Goal: Check status

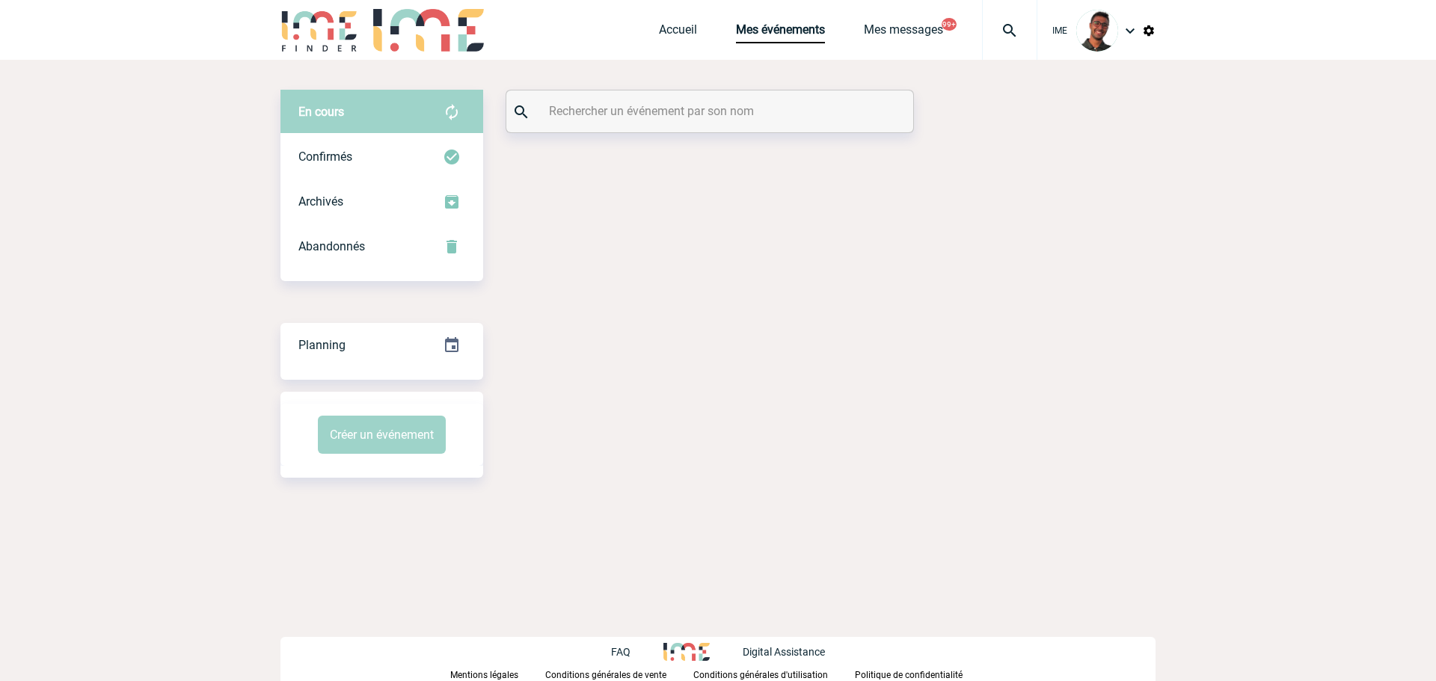
click at [618, 102] on input "text" at bounding box center [711, 111] width 333 height 22
paste input "ZUPKUS"
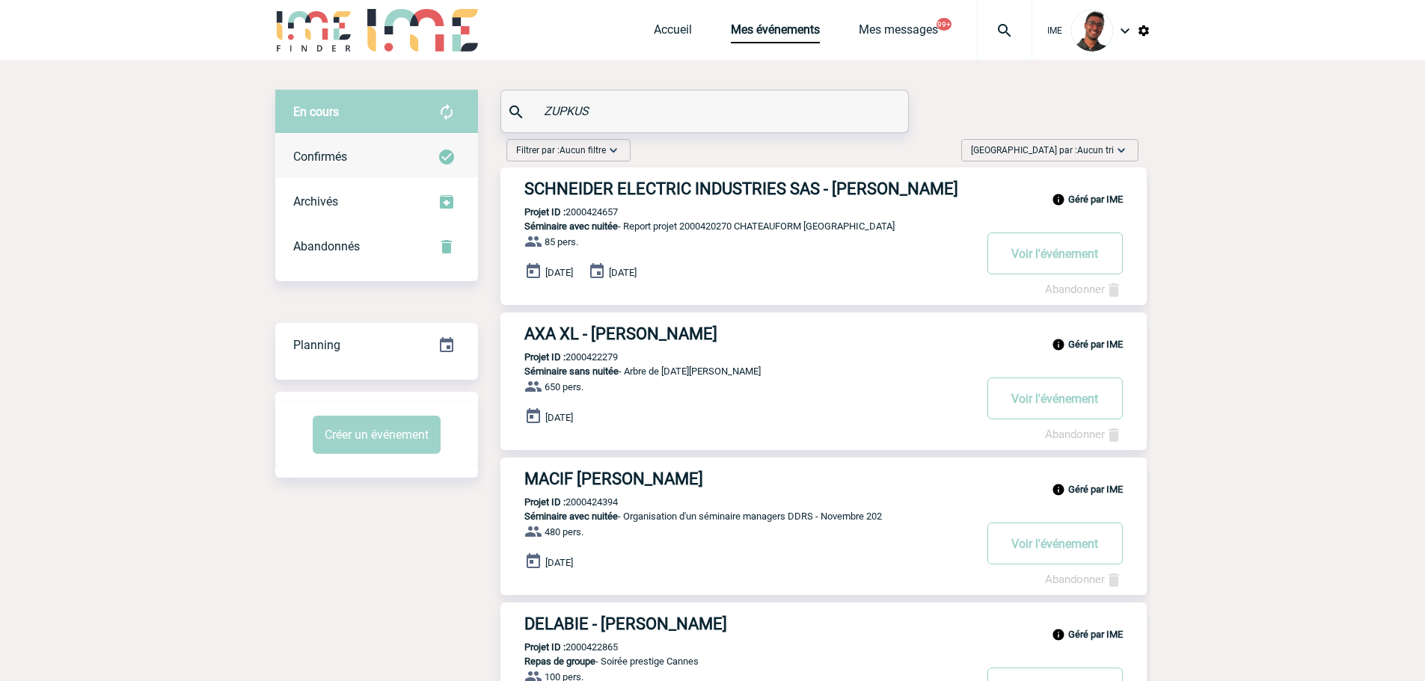
click at [435, 140] on div "Confirmés" at bounding box center [376, 157] width 203 height 45
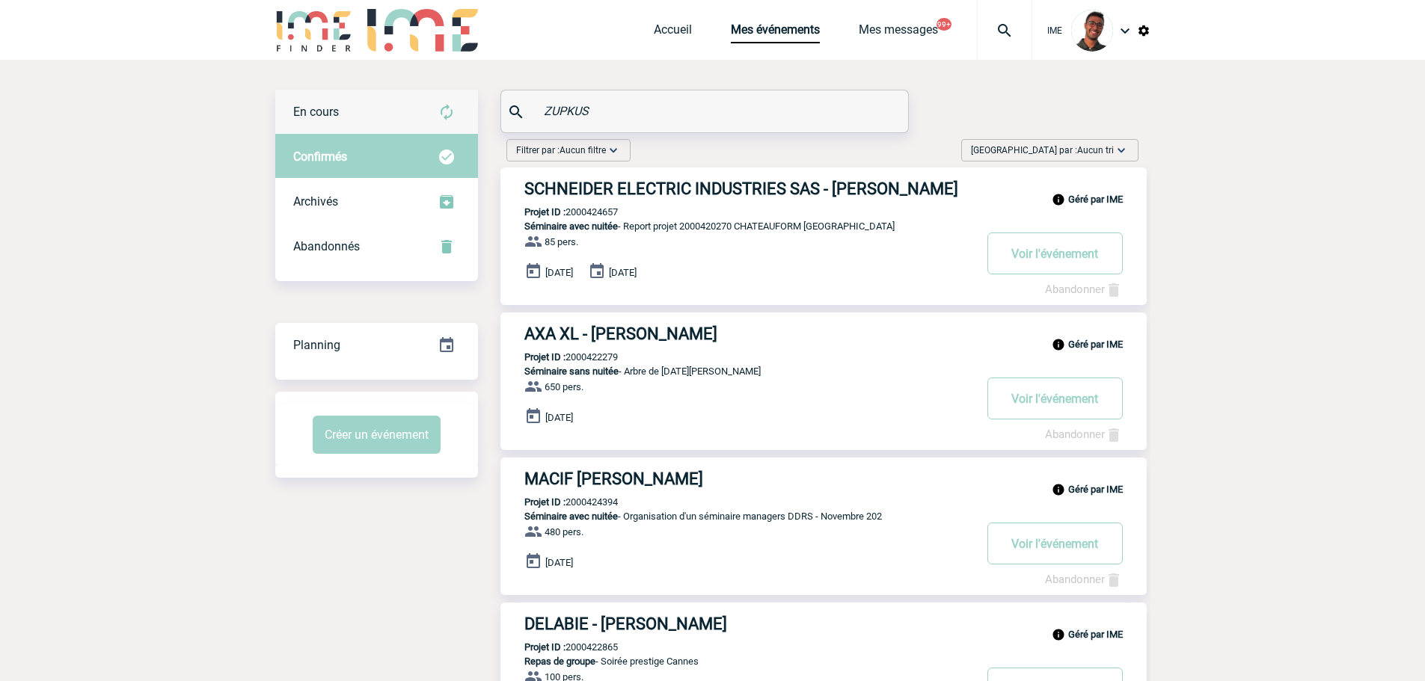
click at [450, 98] on div "En cours" at bounding box center [376, 112] width 203 height 45
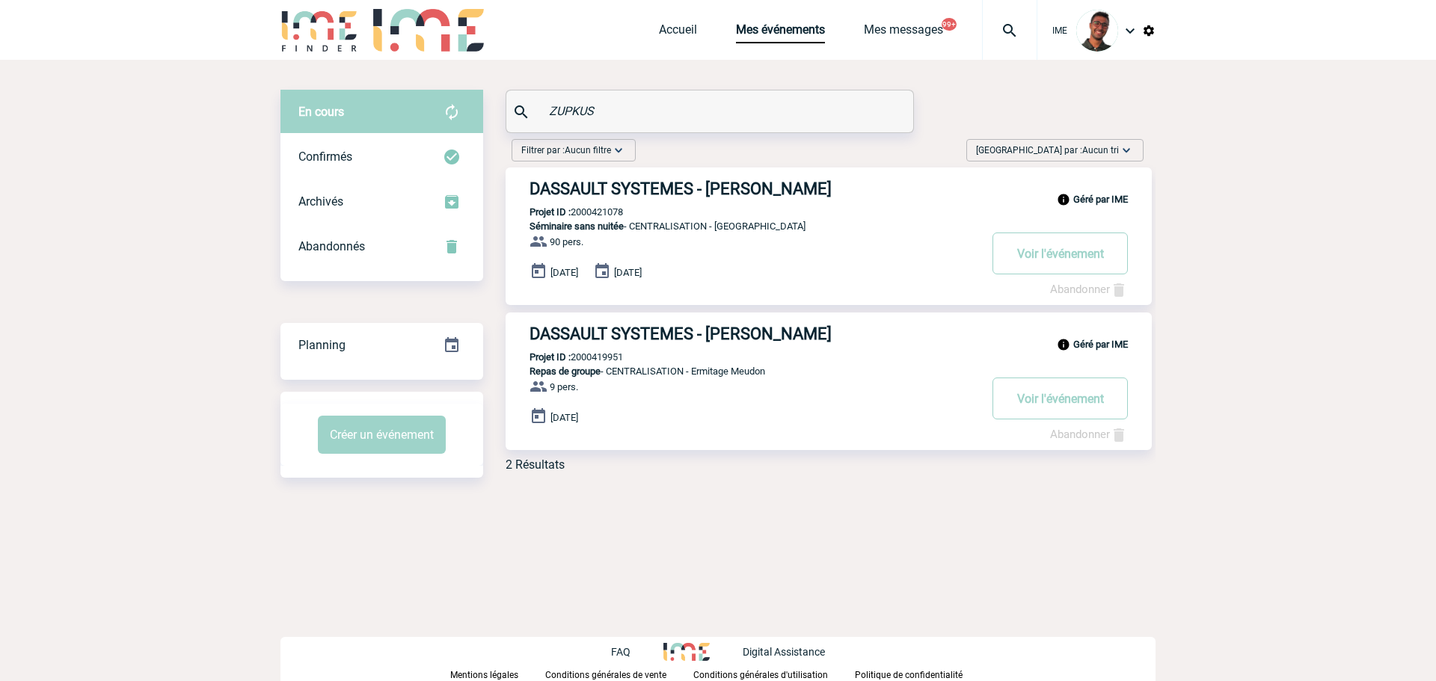
drag, startPoint x: 628, startPoint y: 116, endPoint x: 492, endPoint y: 103, distance: 136.7
click at [492, 103] on div "En cours En cours Confirmés Archivés Abandonnés En cours Confirmés Archivés Aba…" at bounding box center [717, 287] width 875 height 394
paste input "2000418921"
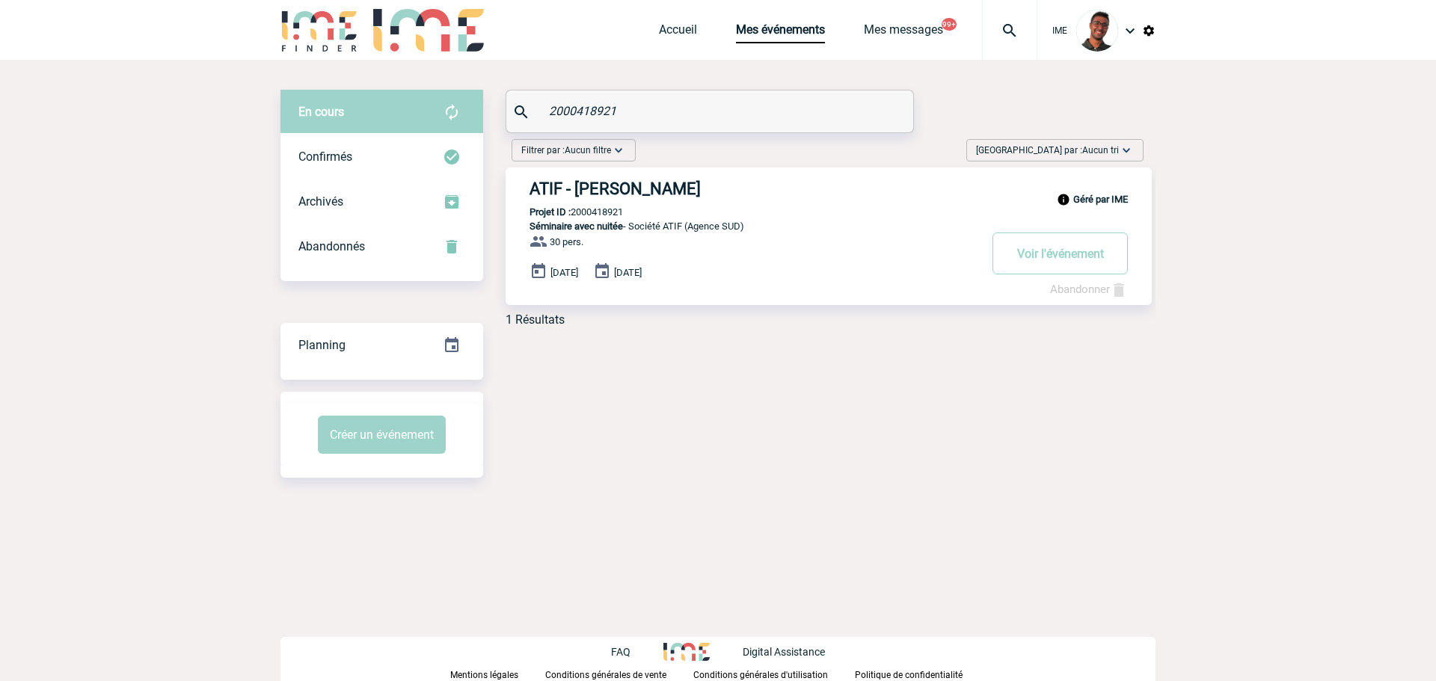
type input "2000418921"
click at [653, 185] on h3 "ATIF - [PERSON_NAME]" at bounding box center [753, 188] width 449 height 19
